Goal: Information Seeking & Learning: Learn about a topic

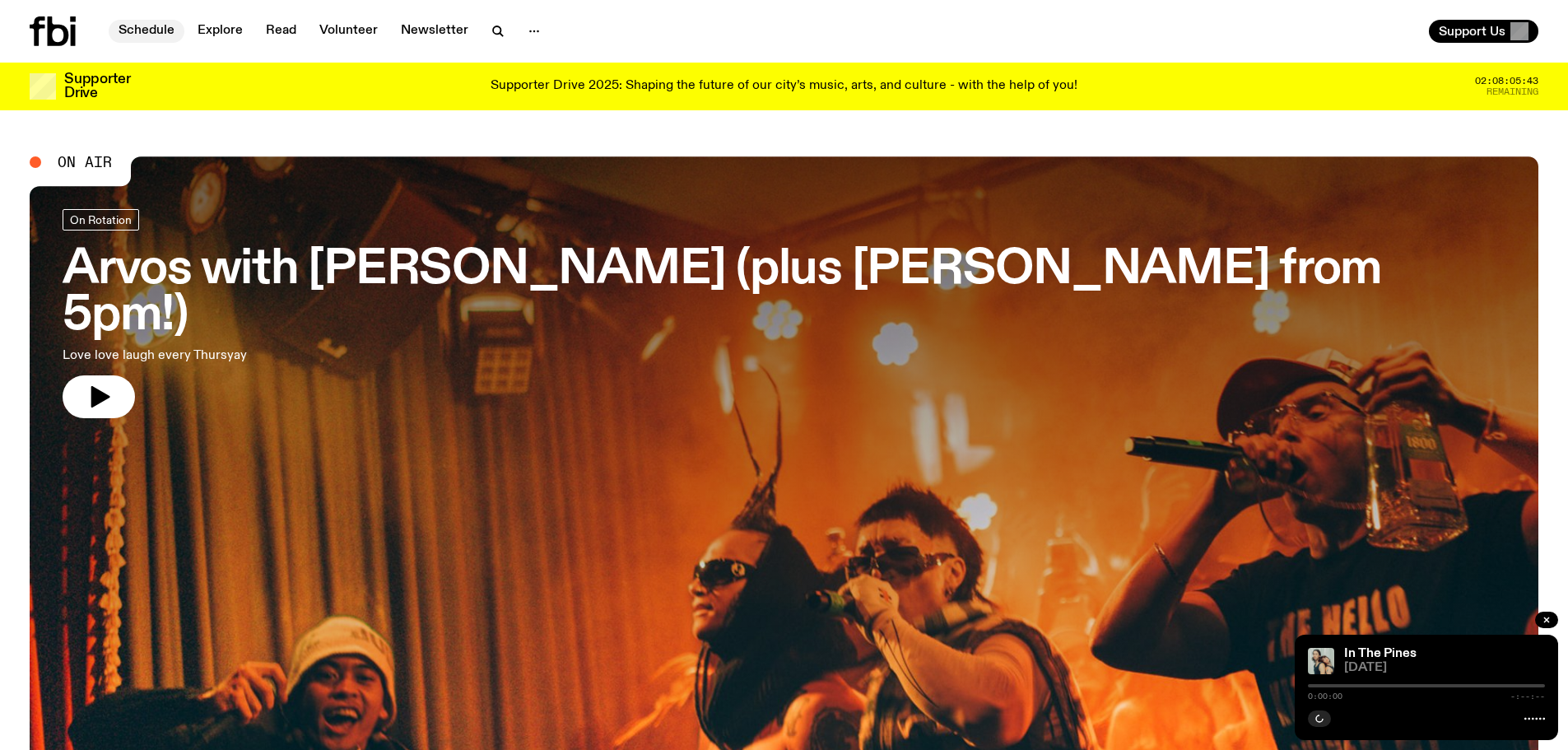
drag, startPoint x: 0, startPoint y: 0, endPoint x: 142, endPoint y: 28, distance: 144.7
click at [142, 28] on link "Schedule" at bounding box center [146, 31] width 76 height 23
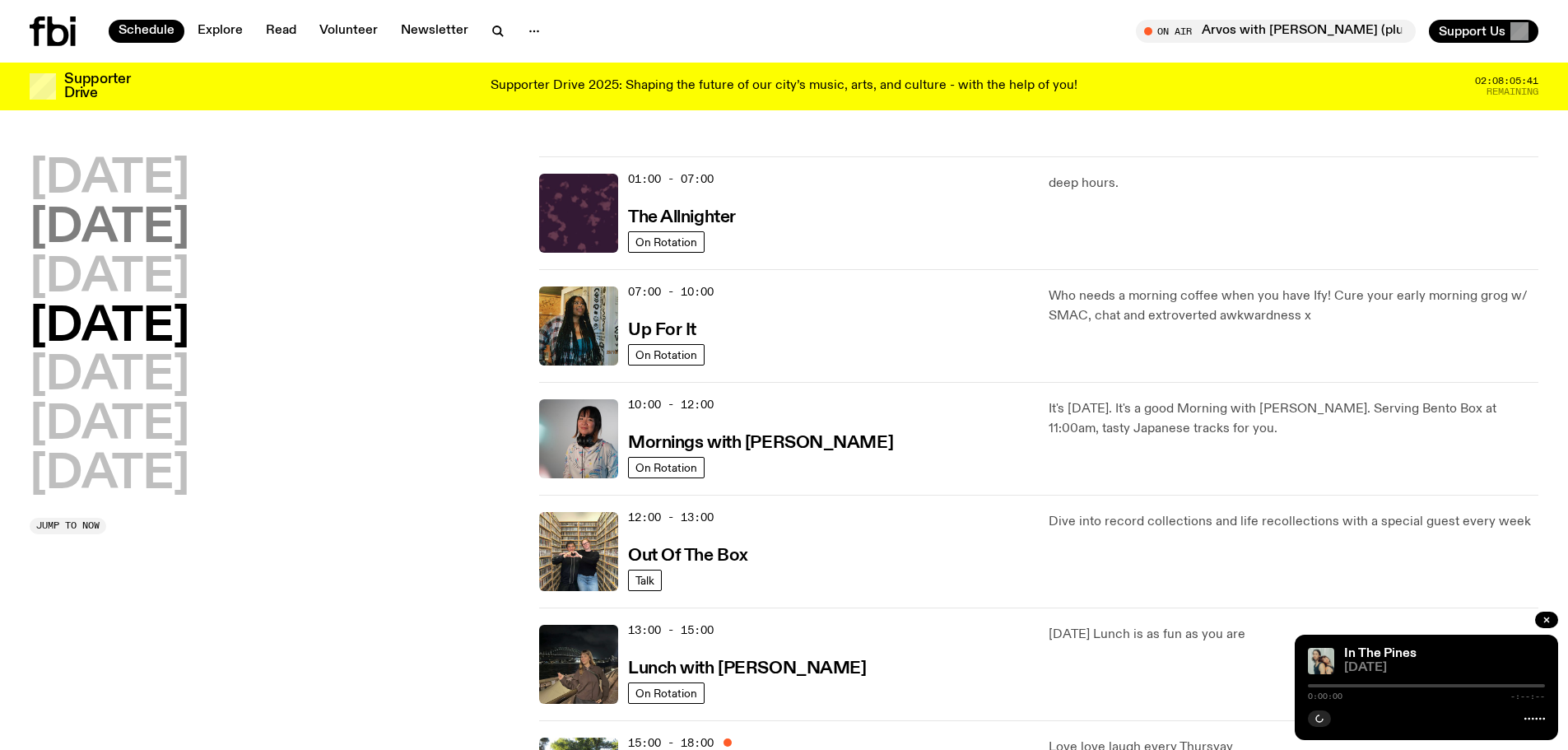
click at [153, 231] on h2 "[DATE]" at bounding box center [109, 228] width 160 height 46
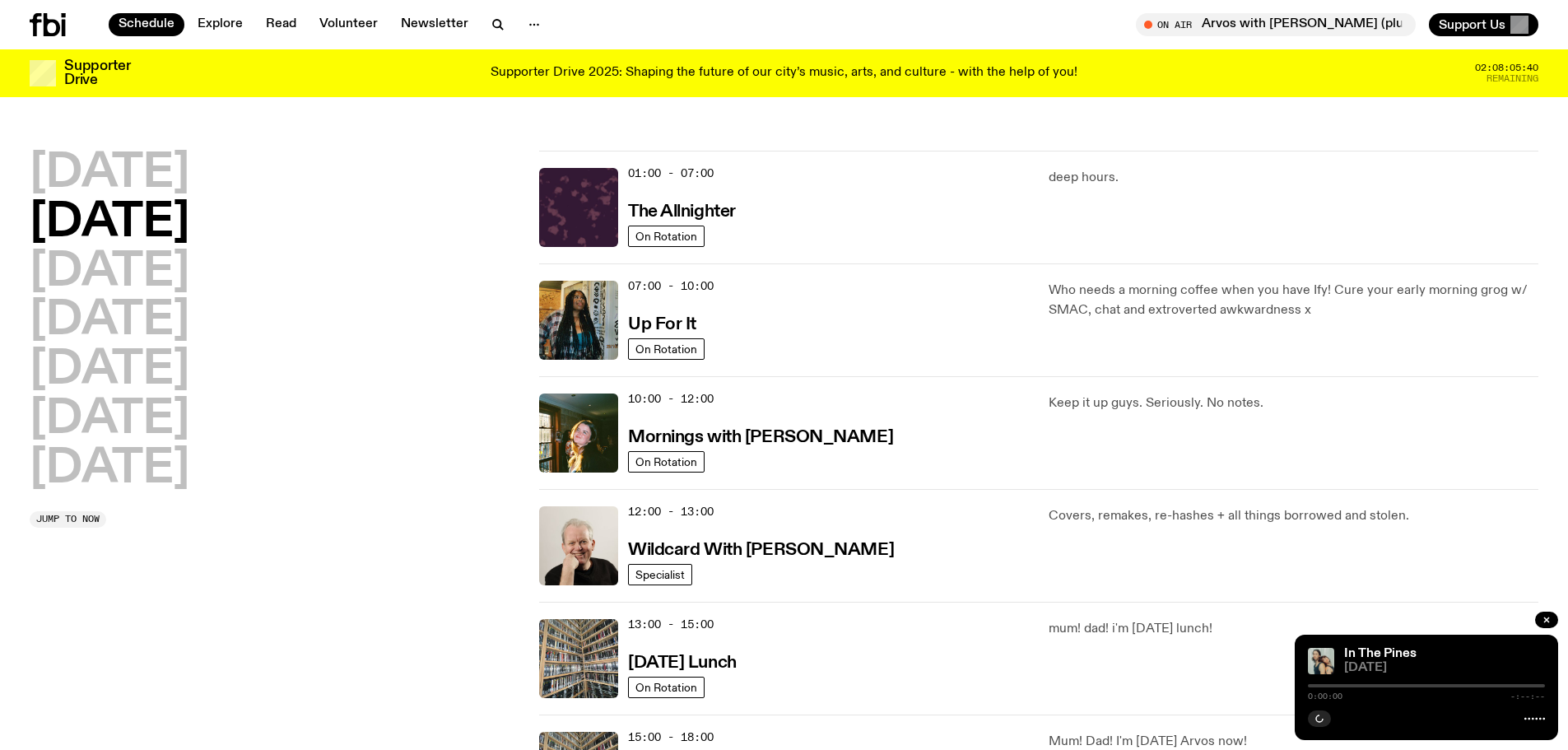
scroll to position [46, 0]
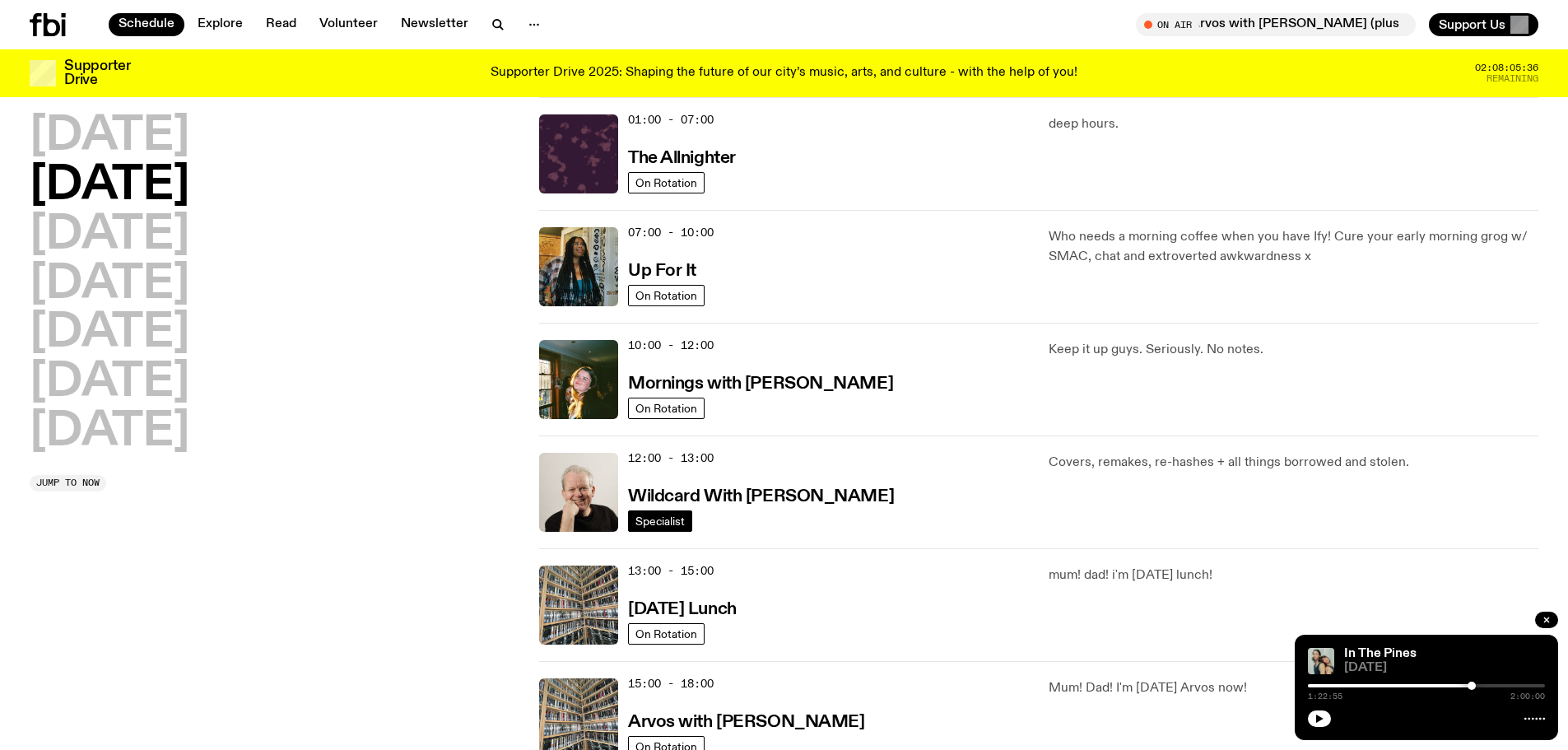
click at [661, 518] on span "Specialist" at bounding box center [660, 520] width 49 height 12
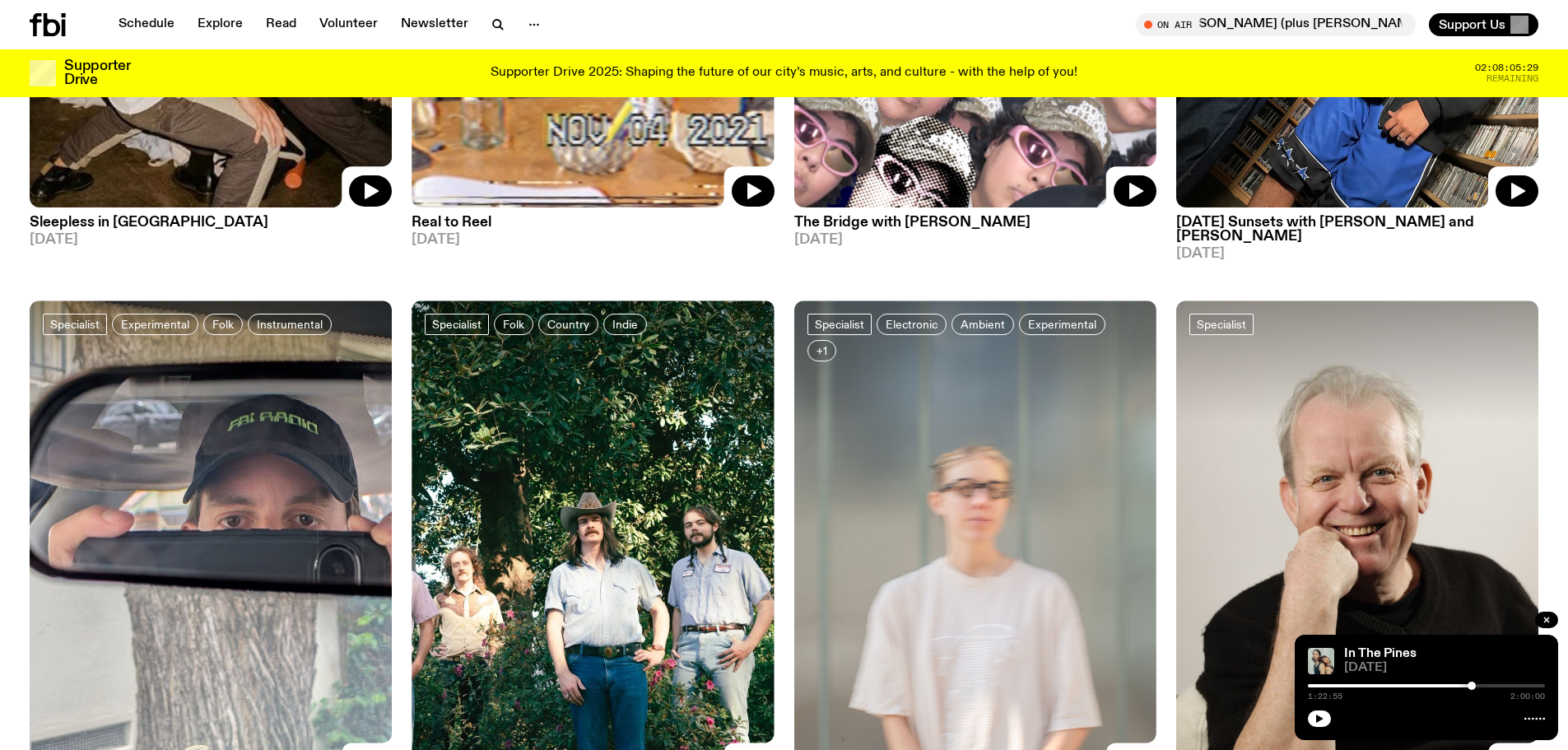
scroll to position [817, 0]
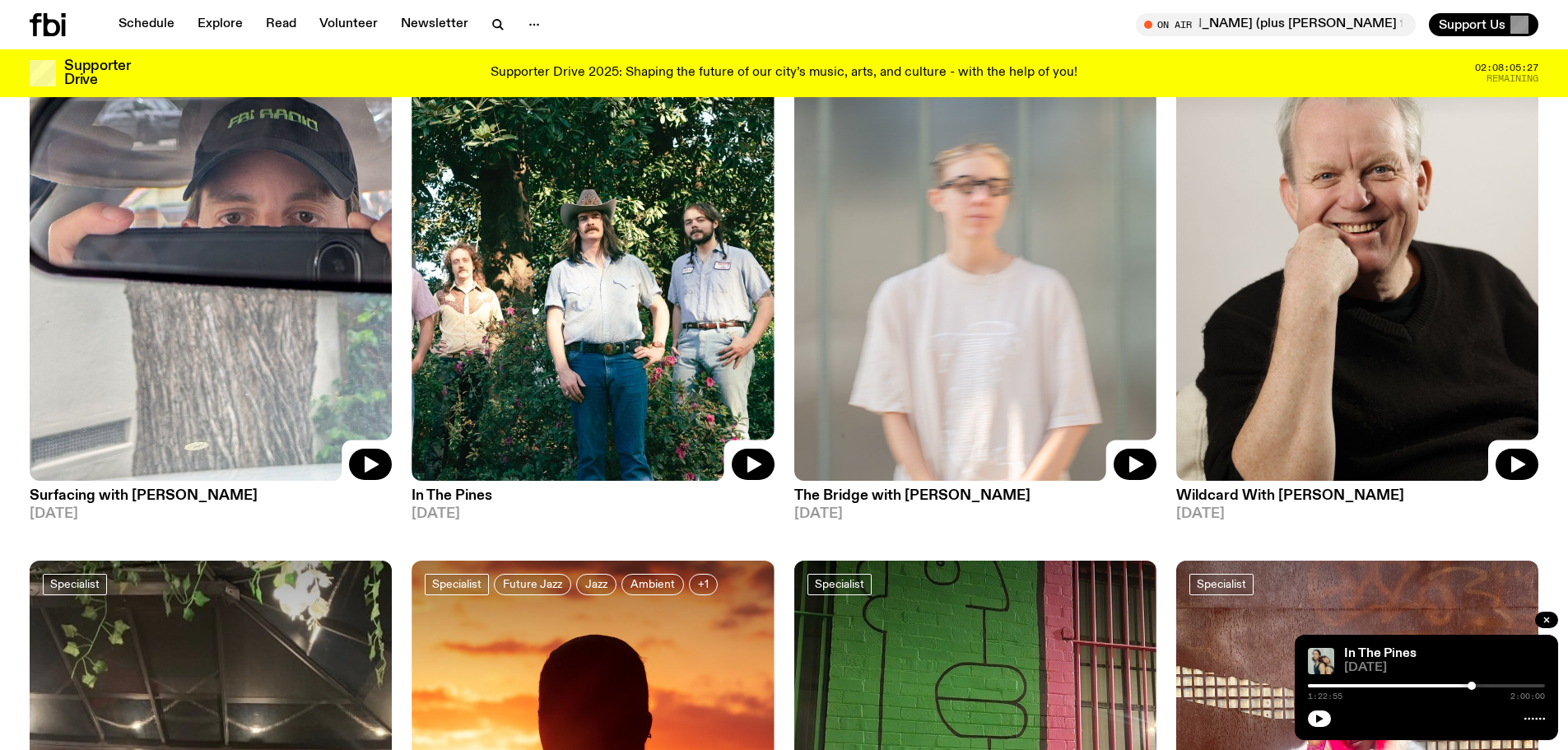
click at [1230, 489] on h3 "Wildcard With [PERSON_NAME]" at bounding box center [1357, 496] width 362 height 14
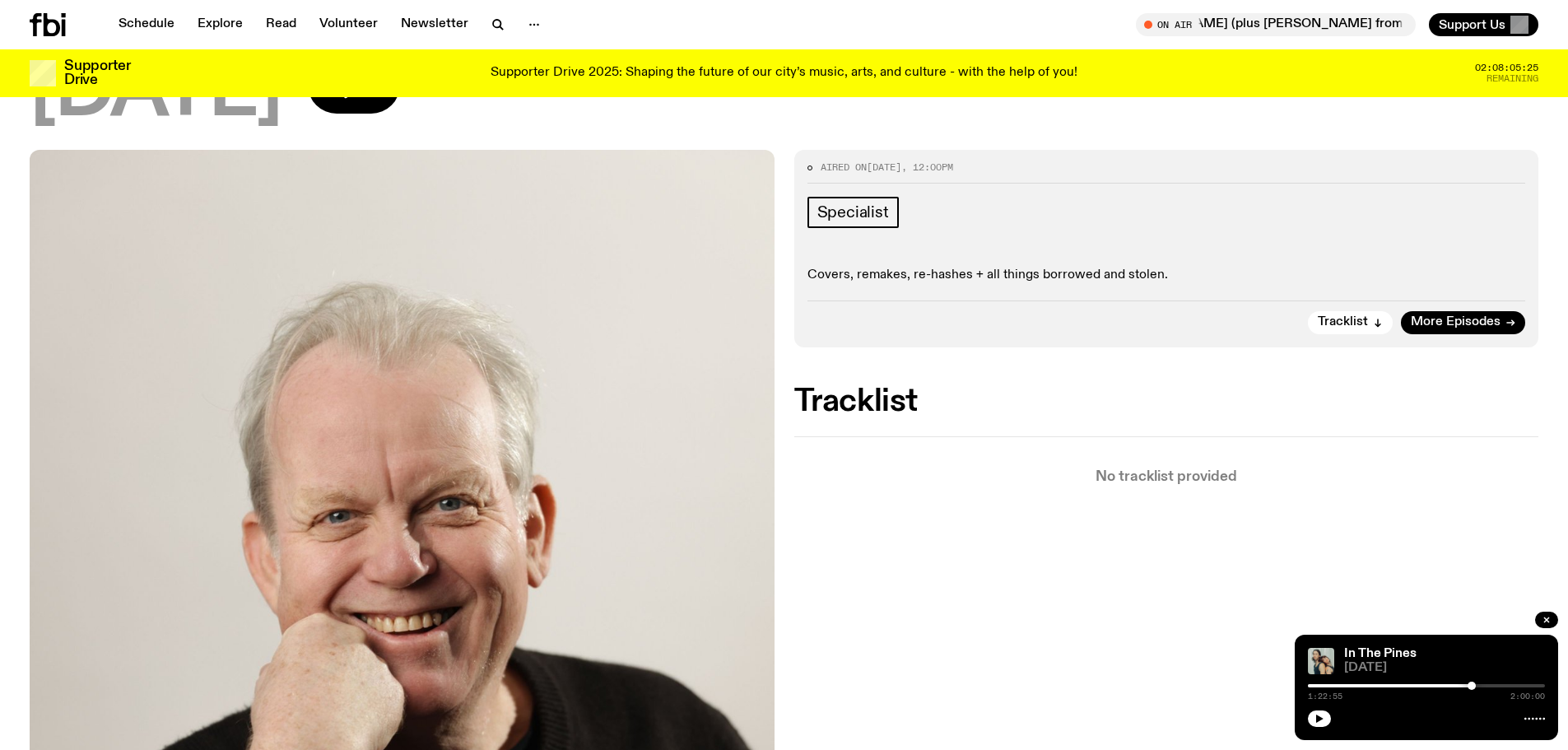
scroll to position [72, 0]
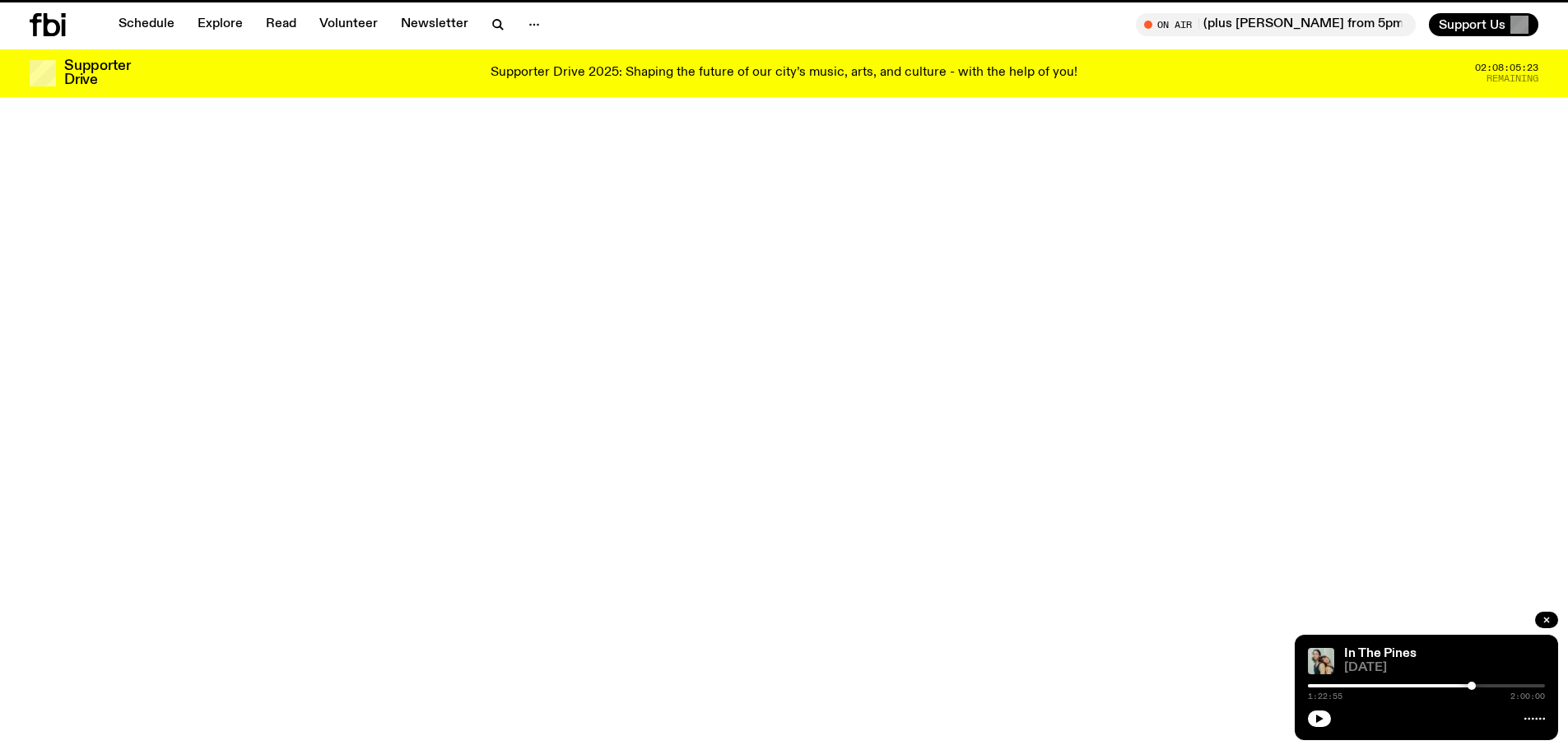
scroll to position [817, 0]
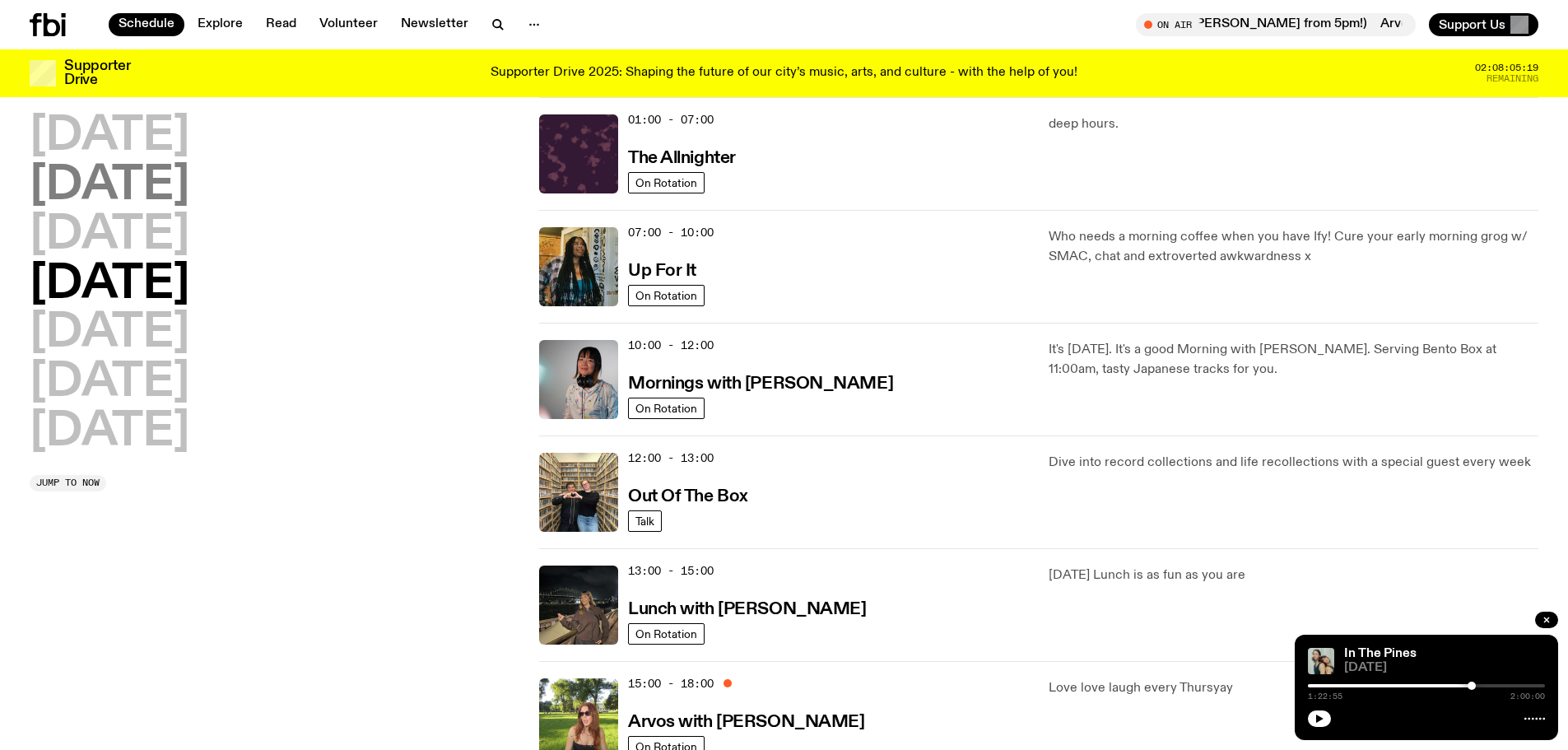
click at [164, 177] on h2 "[DATE]" at bounding box center [109, 185] width 160 height 46
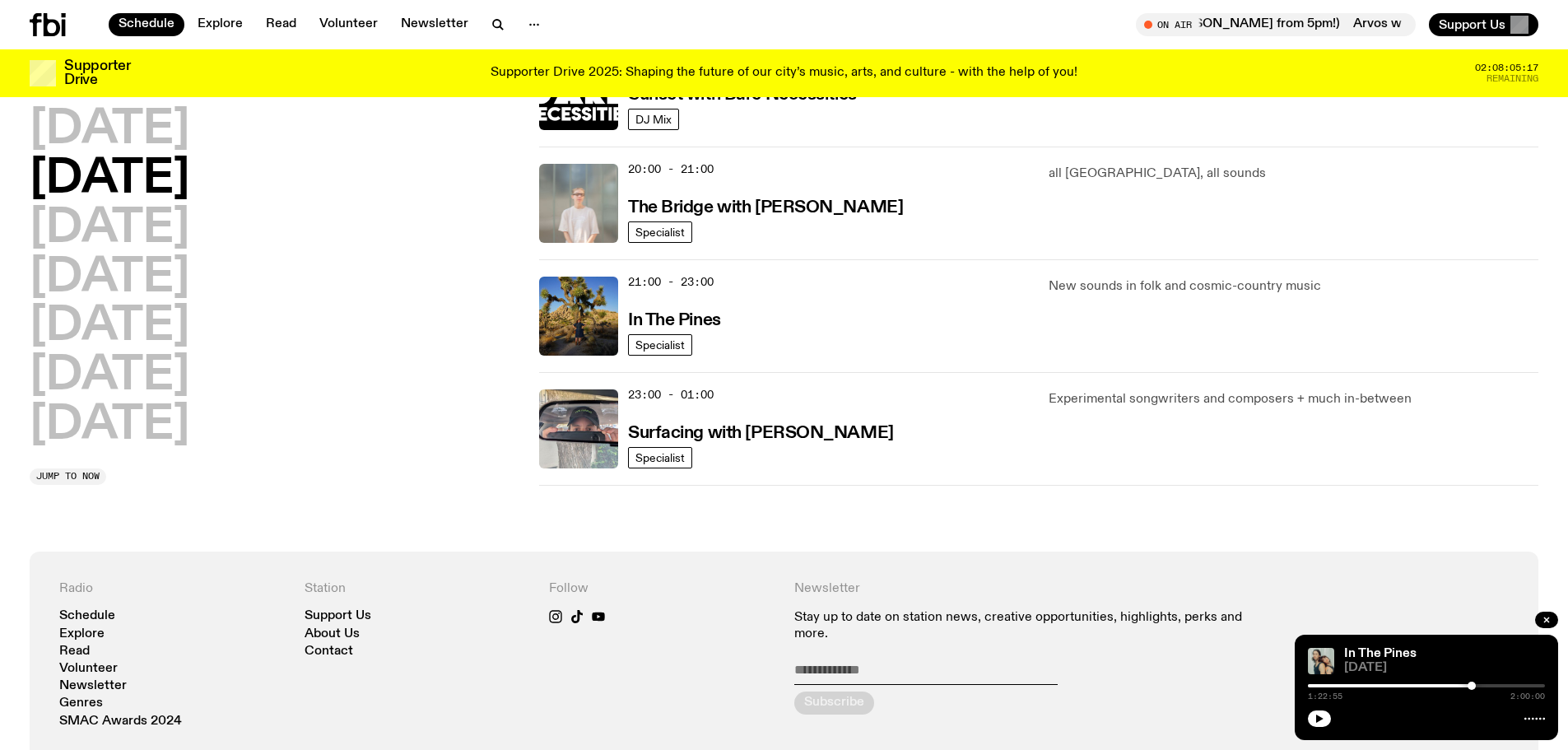
scroll to position [787, 0]
click at [648, 317] on h3 "In The Pines" at bounding box center [674, 320] width 93 height 17
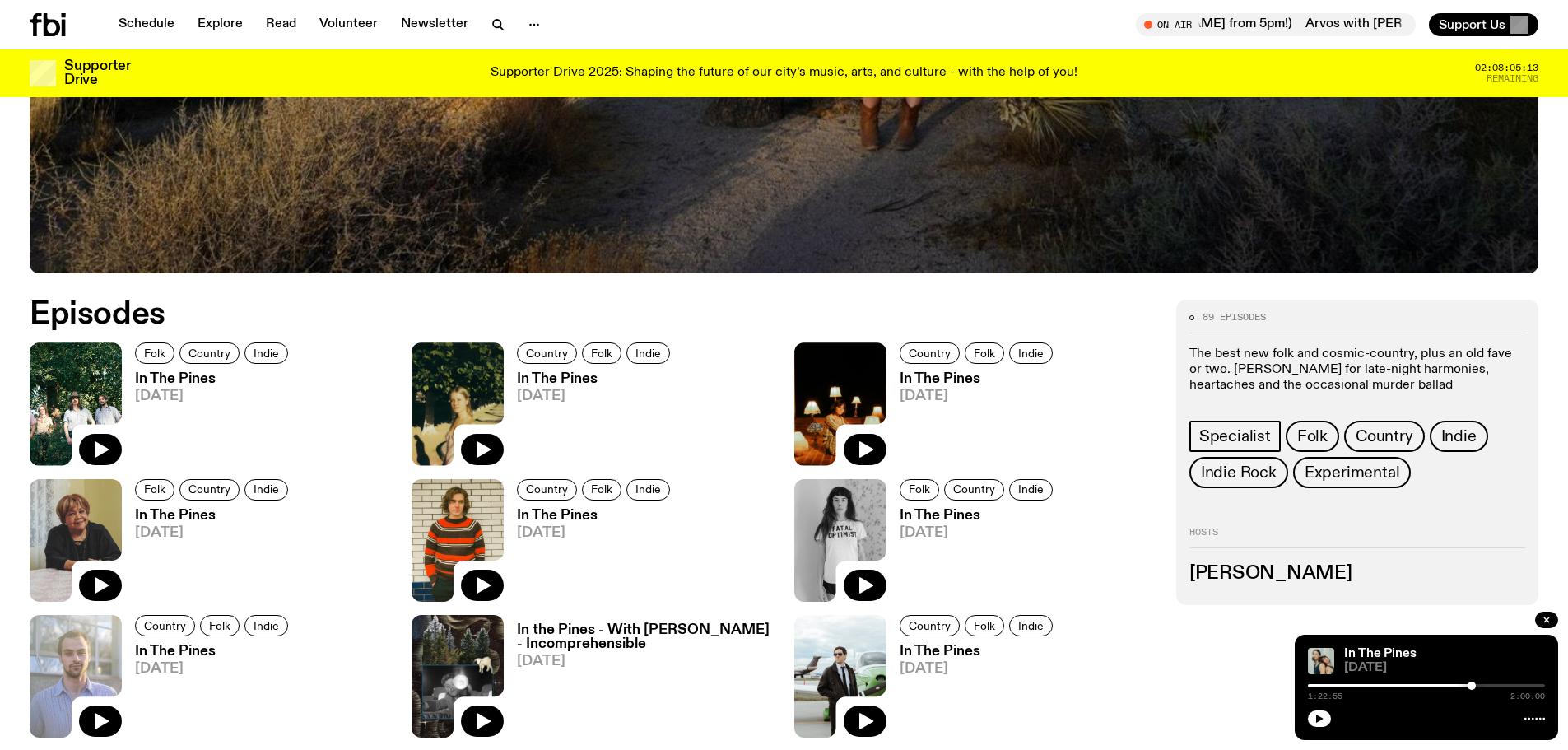
scroll to position [812, 0]
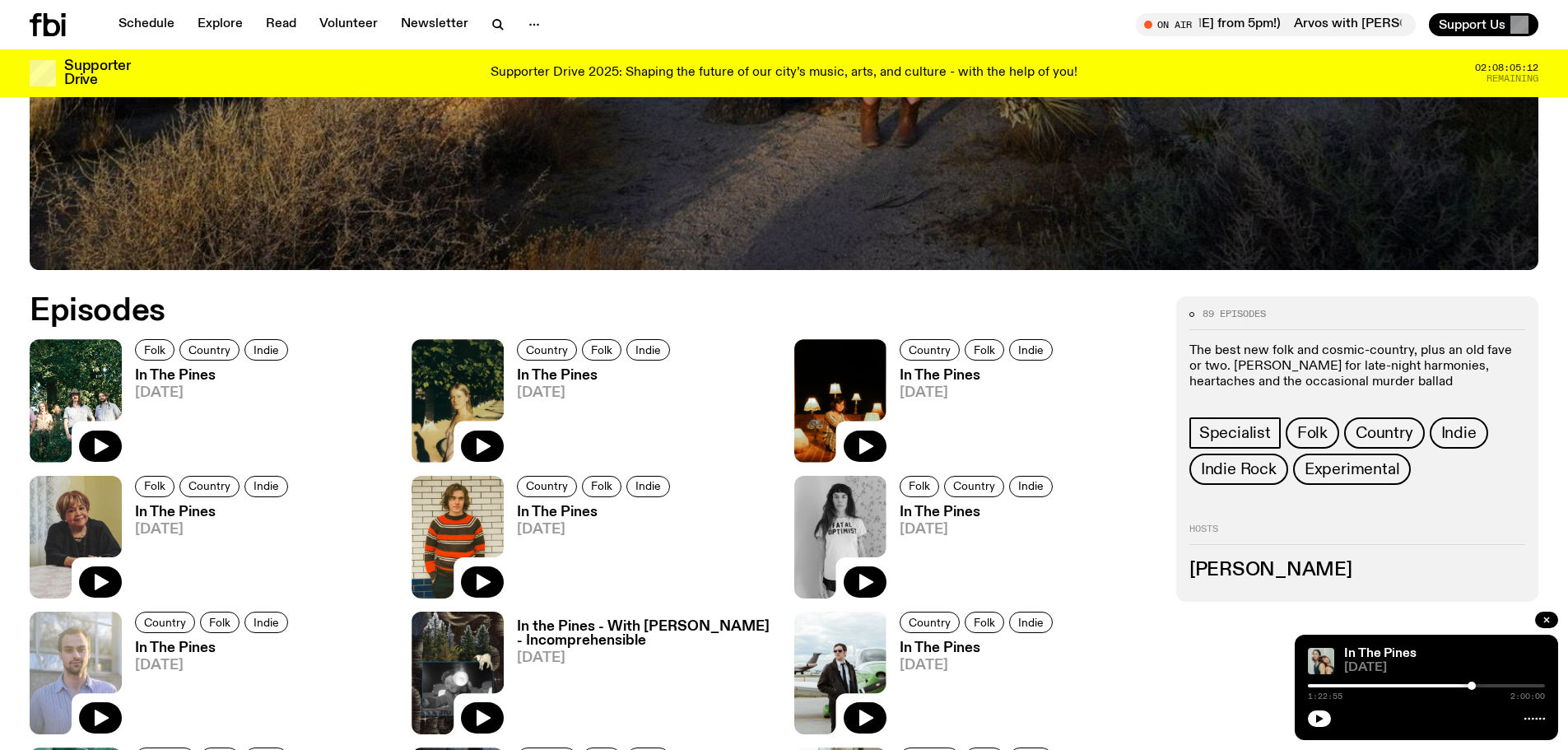
click at [185, 367] on div "Folk Country Indie In The Pines [DATE]" at bounding box center [207, 400] width 171 height 122
click at [185, 372] on h3 "In The Pines" at bounding box center [213, 376] width 158 height 14
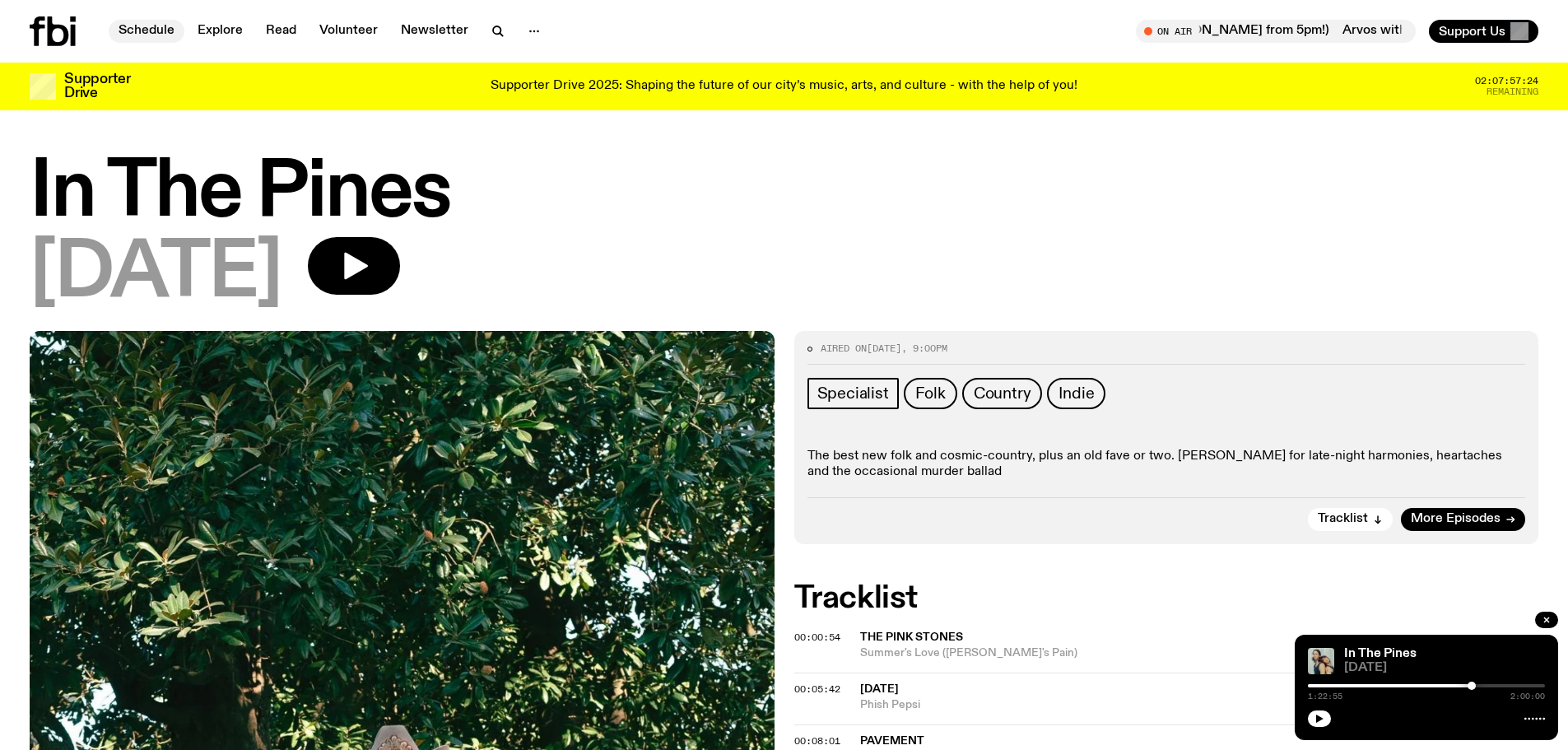
click at [157, 28] on link "Schedule" at bounding box center [146, 31] width 76 height 23
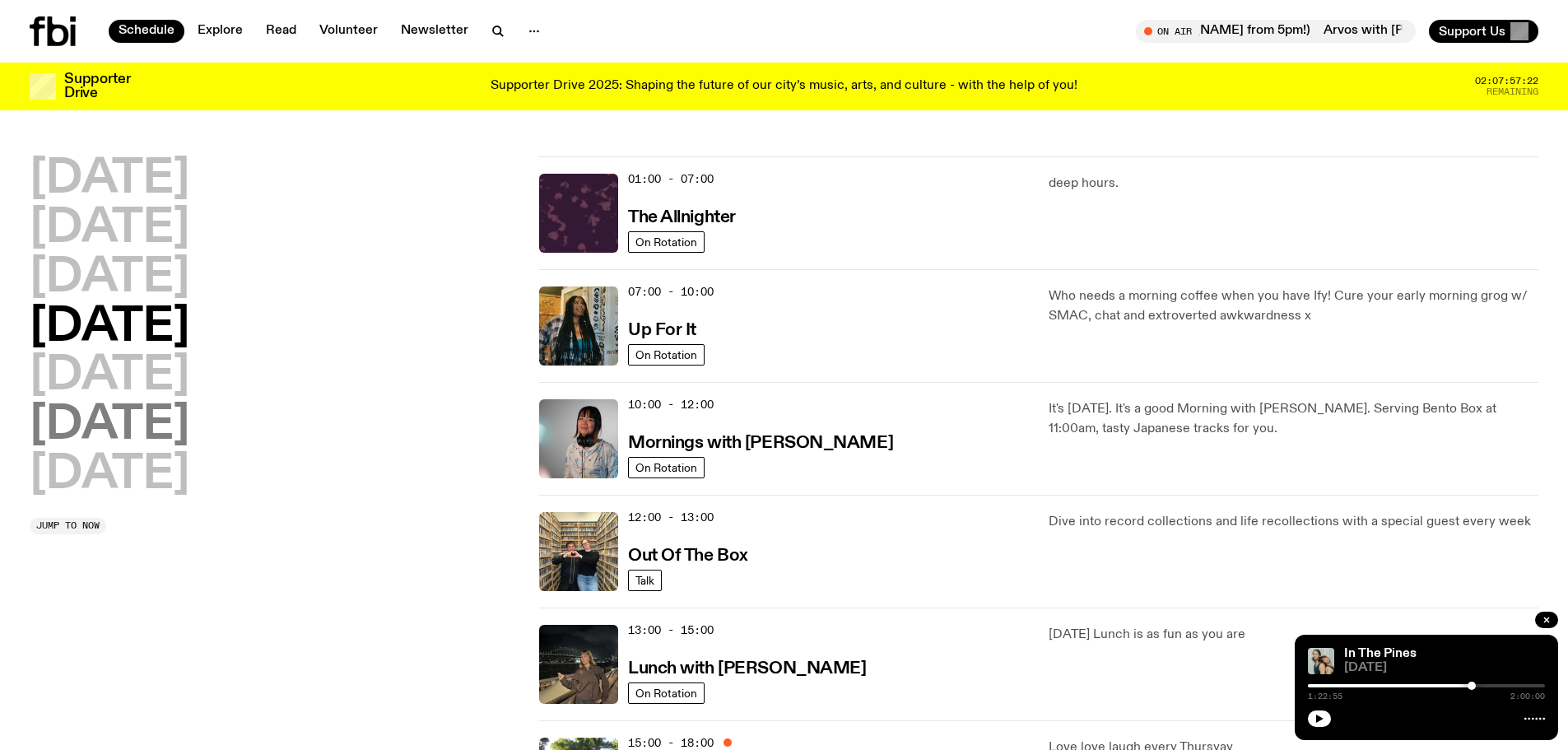
click at [122, 420] on h2 "[DATE]" at bounding box center [109, 425] width 160 height 46
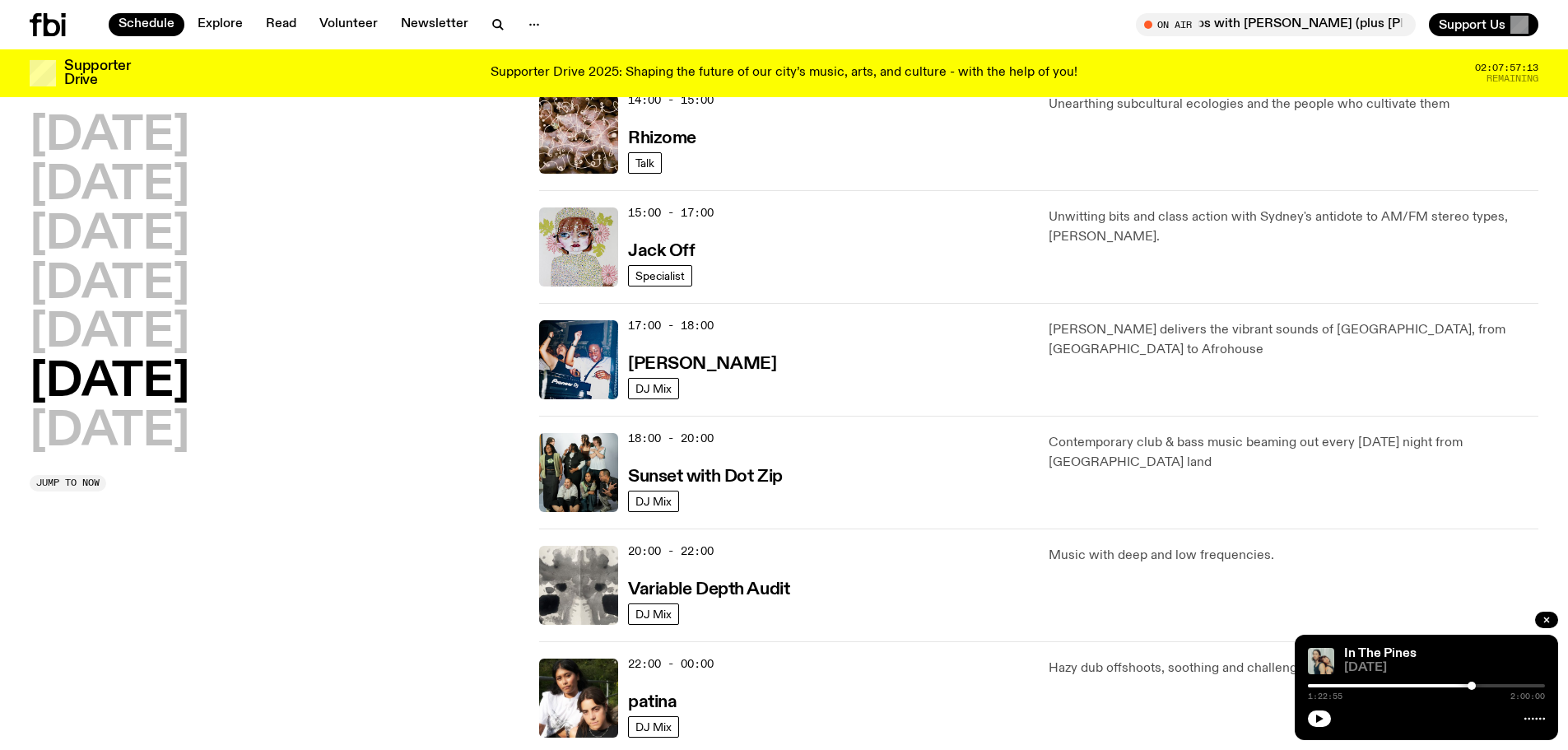
scroll to position [705, 0]
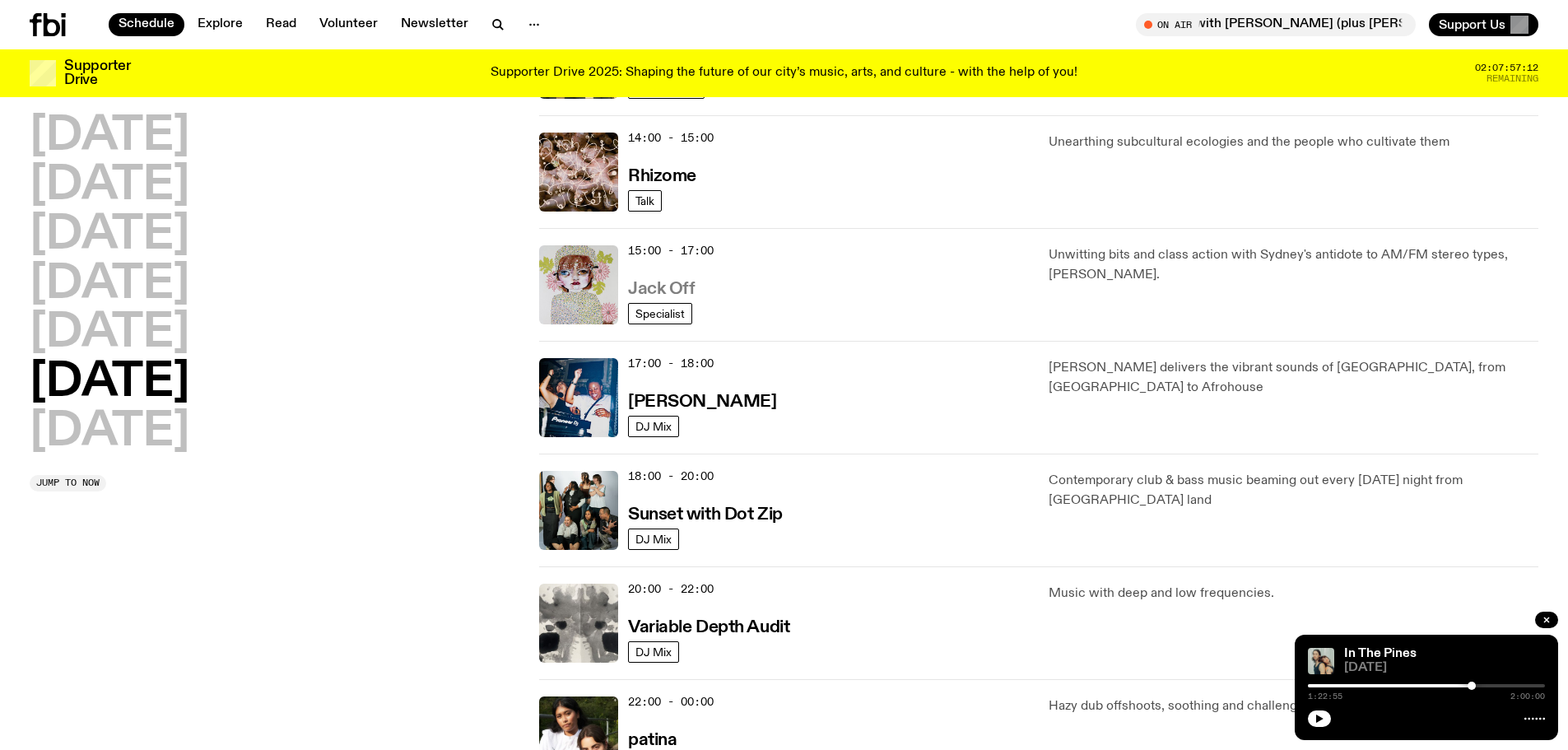
click at [683, 285] on h3 "Jack Off" at bounding box center [661, 289] width 66 height 17
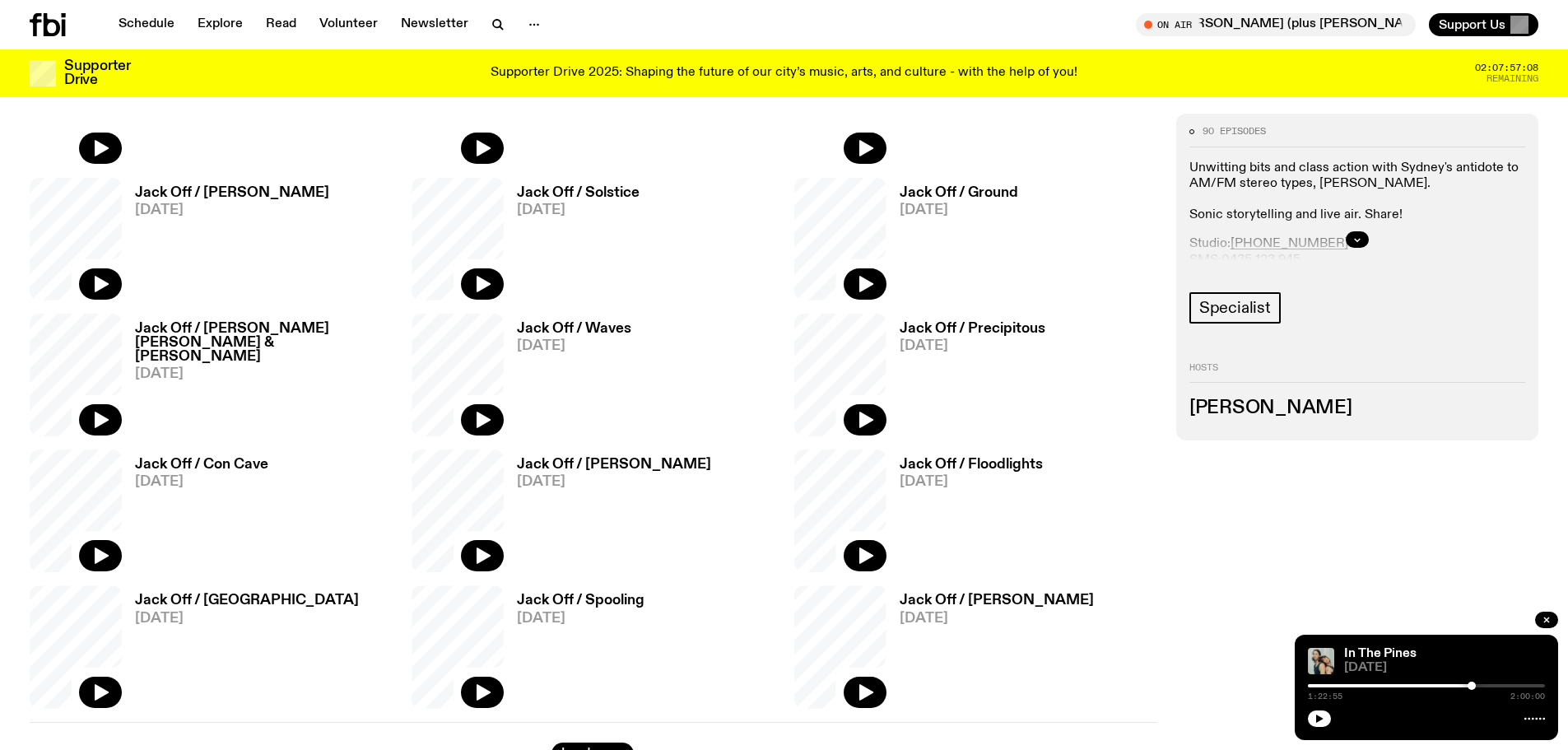
scroll to position [814, 0]
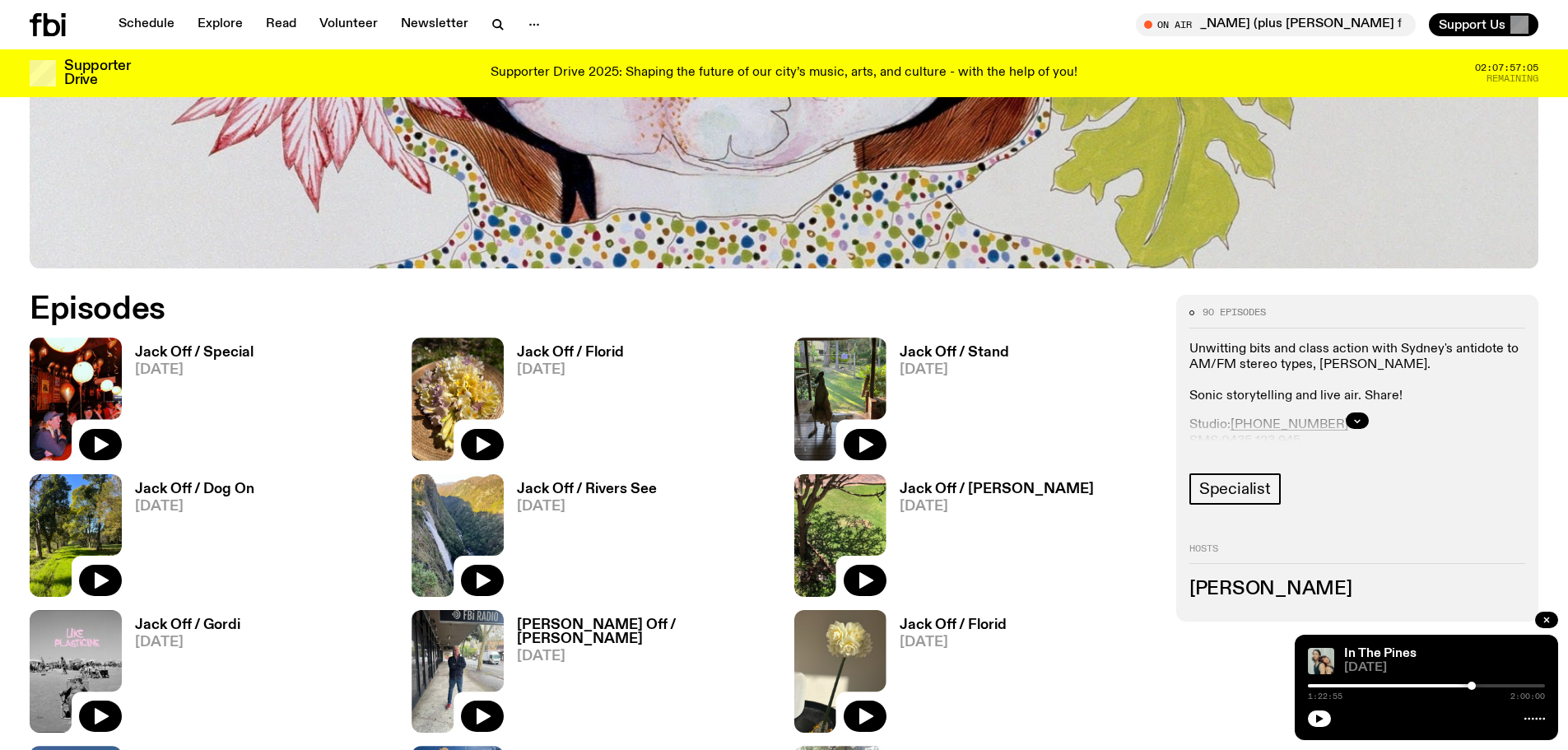
click at [176, 352] on h3 "Jack Off / Special" at bounding box center [194, 352] width 119 height 14
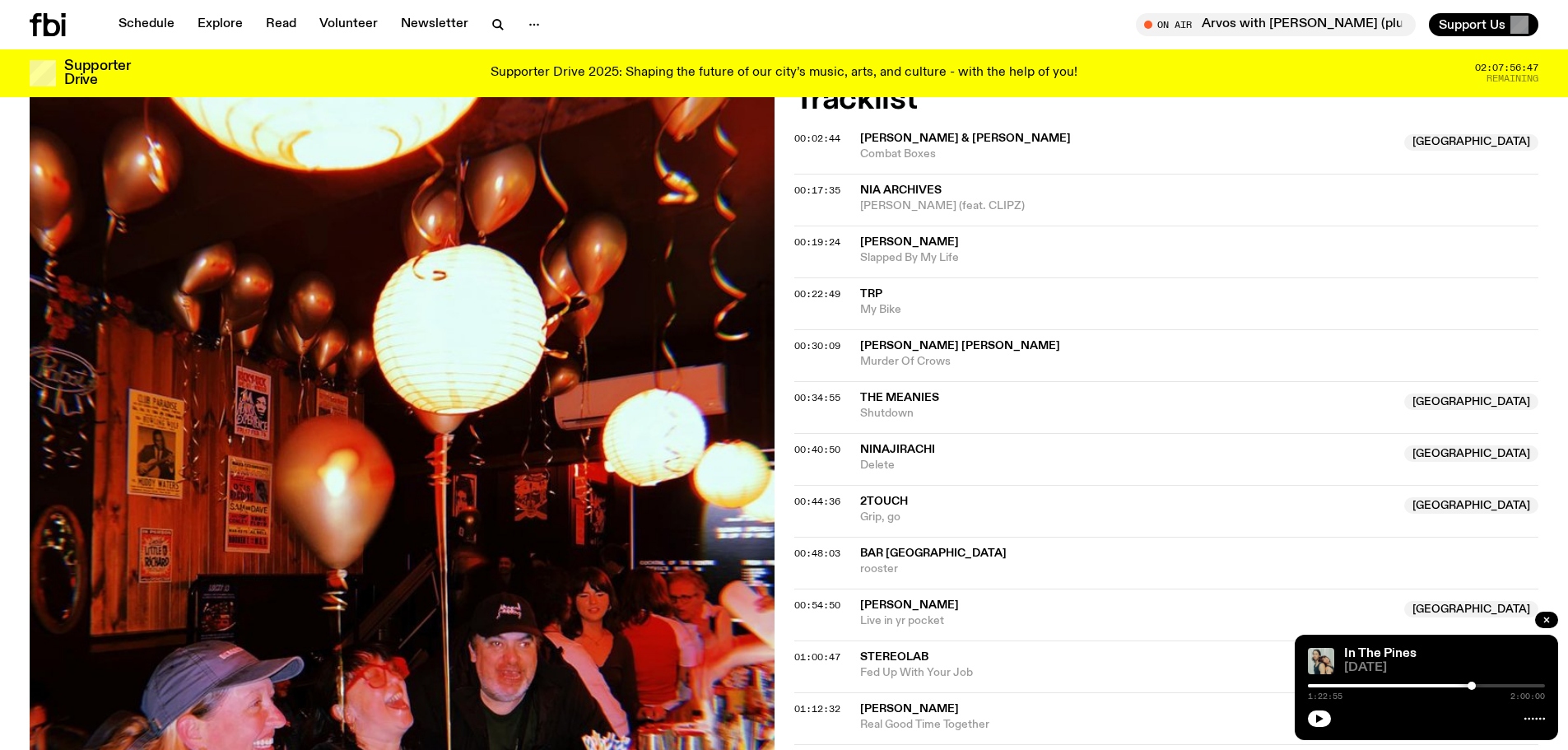
scroll to position [569, 0]
